Goal: Task Accomplishment & Management: Manage account settings

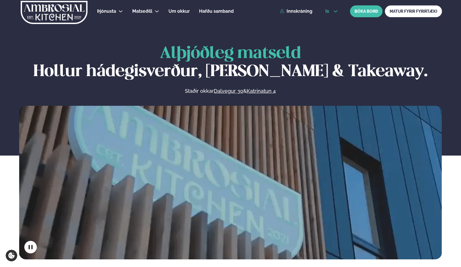
click at [332, 12] on button "is" at bounding box center [331, 11] width 21 height 5
click at [330, 21] on link "en" at bounding box center [331, 21] width 21 height 11
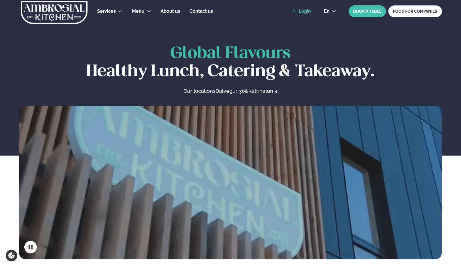
click at [308, 9] on link "Login" at bounding box center [301, 11] width 19 height 5
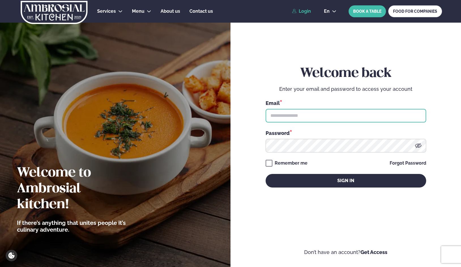
type input "**********"
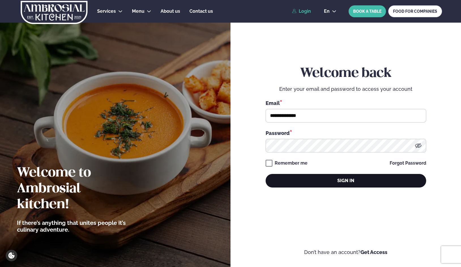
click at [311, 177] on button "Sign in" at bounding box center [345, 181] width 160 height 14
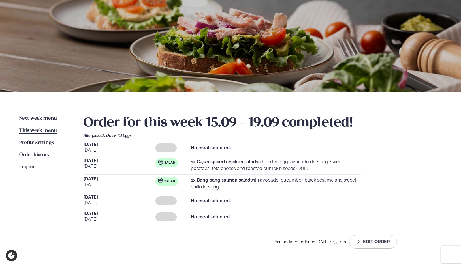
scroll to position [57, 0]
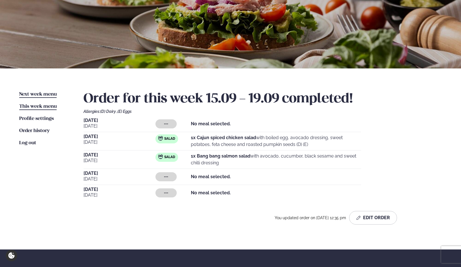
click at [31, 93] on span "Next week menu" at bounding box center [37, 94] width 37 height 5
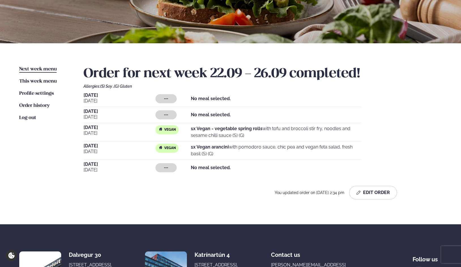
scroll to position [85, 0]
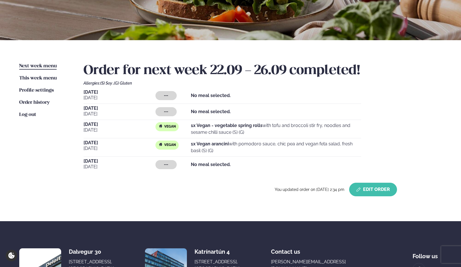
click at [379, 185] on button "Edit Order" at bounding box center [373, 190] width 48 height 14
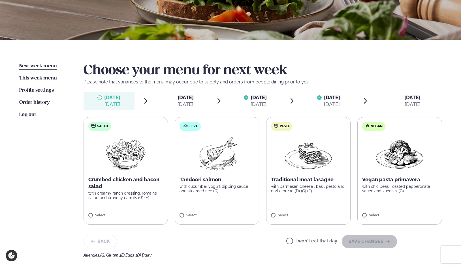
click at [326, 95] on span "[DATE]" at bounding box center [332, 97] width 16 height 6
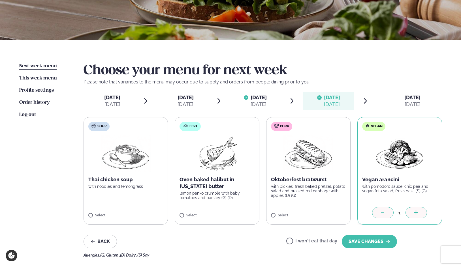
click at [267, 96] on span "[DATE]" at bounding box center [258, 97] width 16 height 6
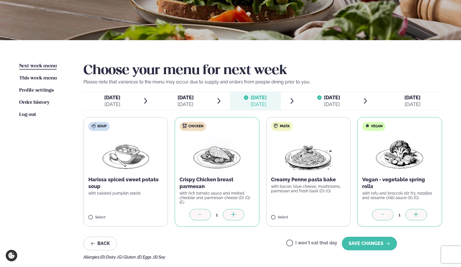
click at [380, 212] on icon at bounding box center [383, 215] width 6 height 6
click at [357, 241] on button "SAVE CHANGES" at bounding box center [368, 244] width 55 height 14
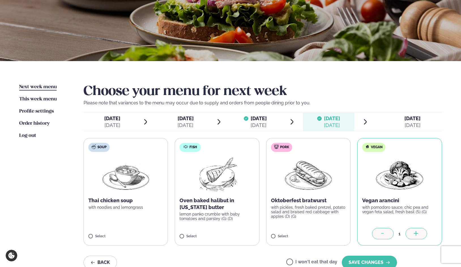
scroll to position [57, 0]
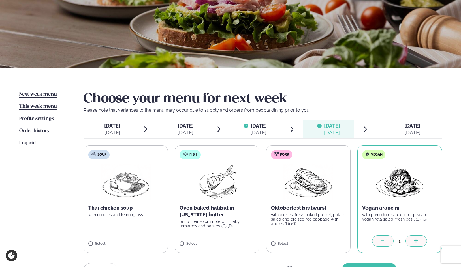
click at [42, 104] on link "This week menu This week" at bounding box center [37, 106] width 37 height 7
